Goal: Find specific page/section: Find specific page/section

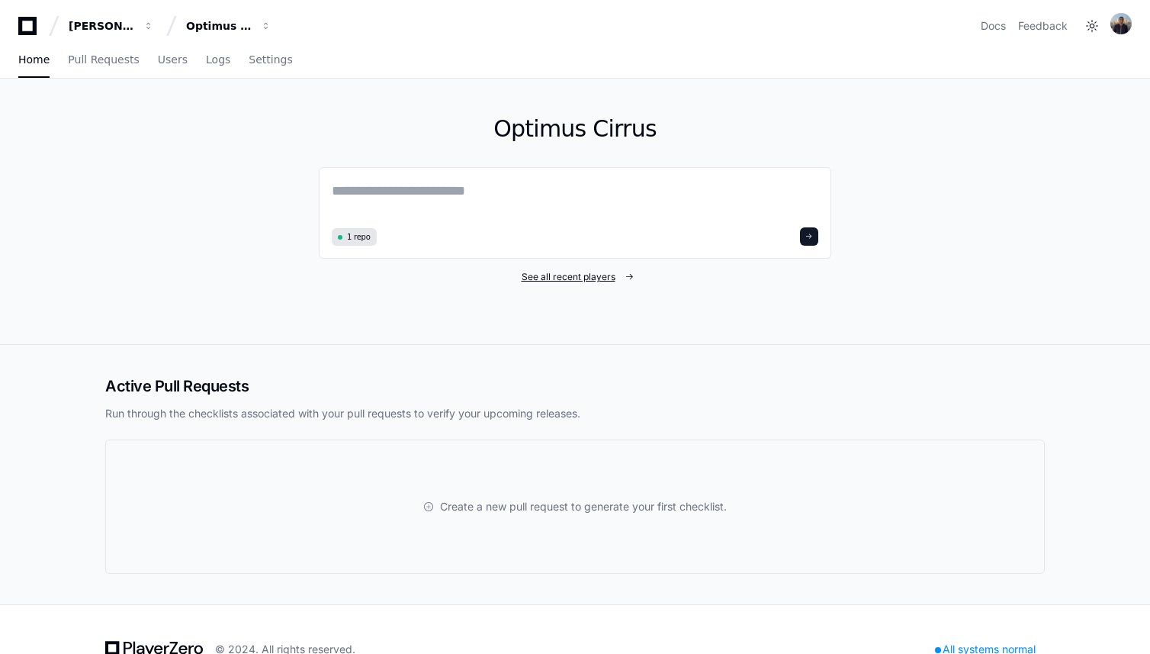
click at [581, 273] on span "See all recent players" at bounding box center [569, 277] width 94 height 12
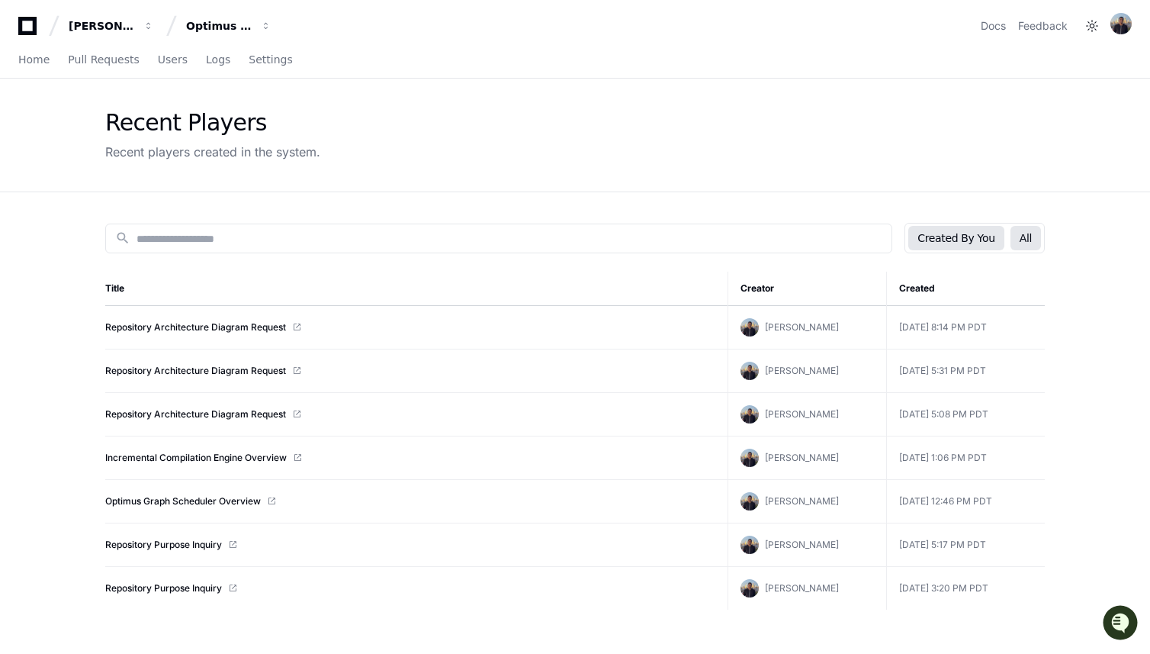
click at [1032, 240] on button "All" at bounding box center [1026, 238] width 31 height 24
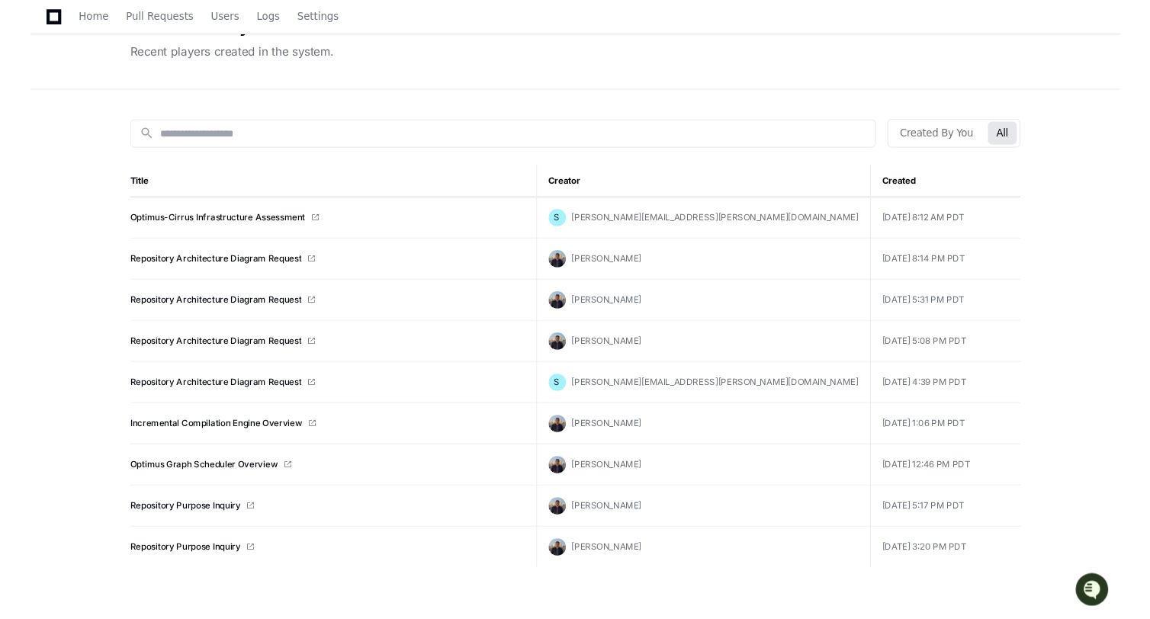
scroll to position [95, 0]
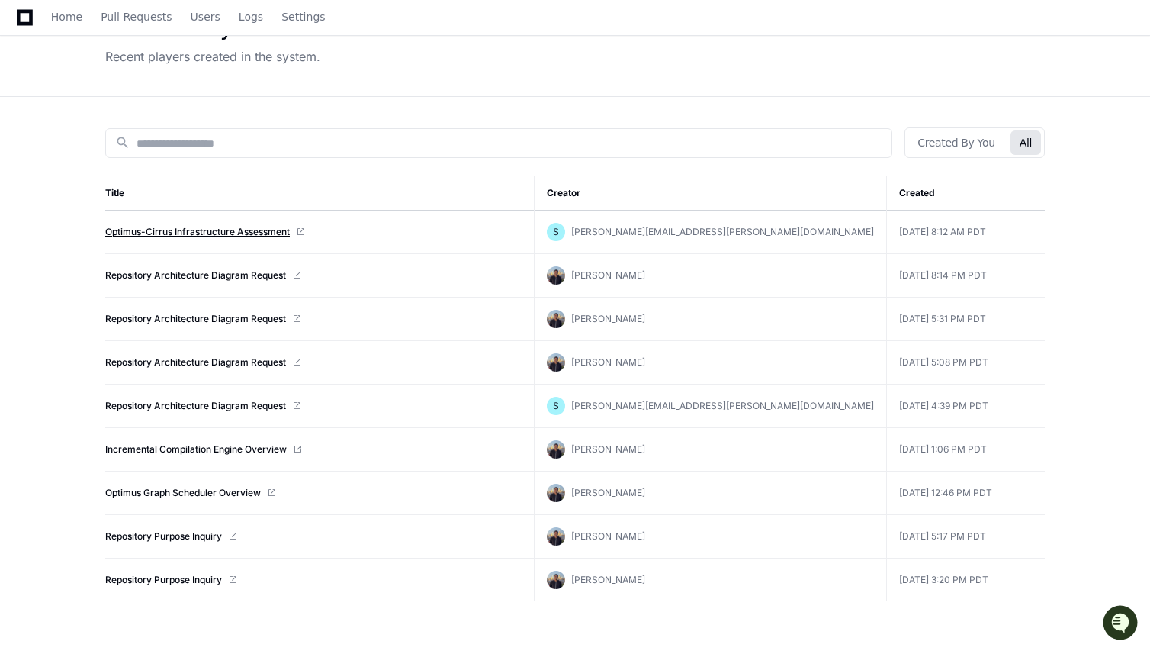
click at [155, 236] on link "Optimus-Cirrus Infrastructure Assessment" at bounding box center [197, 232] width 185 height 12
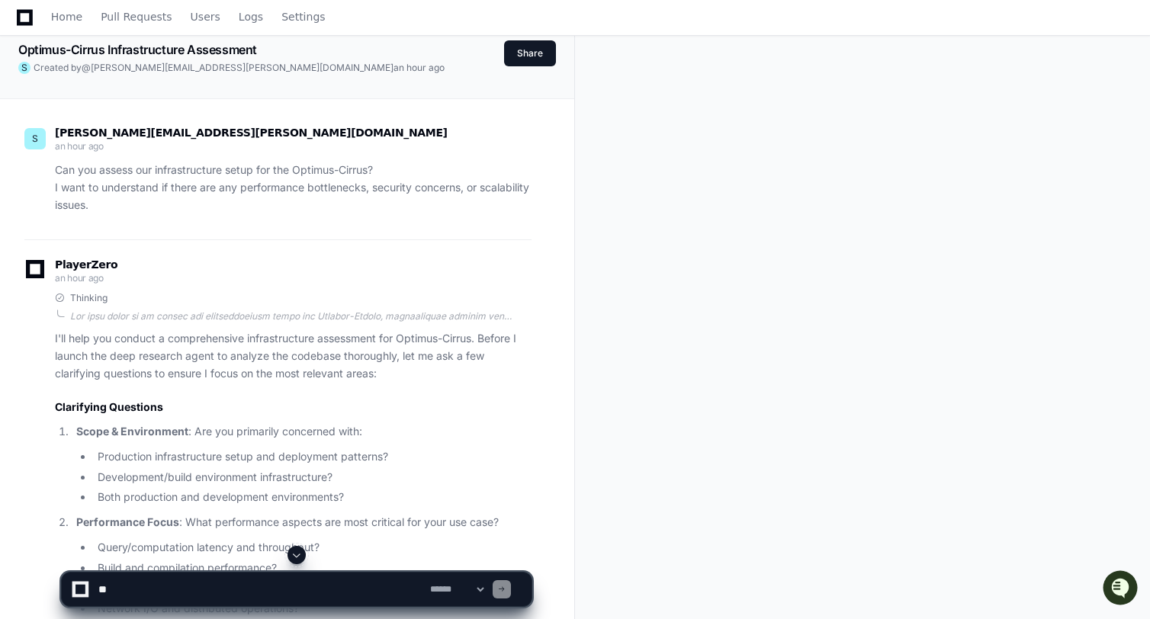
scroll to position [12, 0]
